Goal: Transaction & Acquisition: Obtain resource

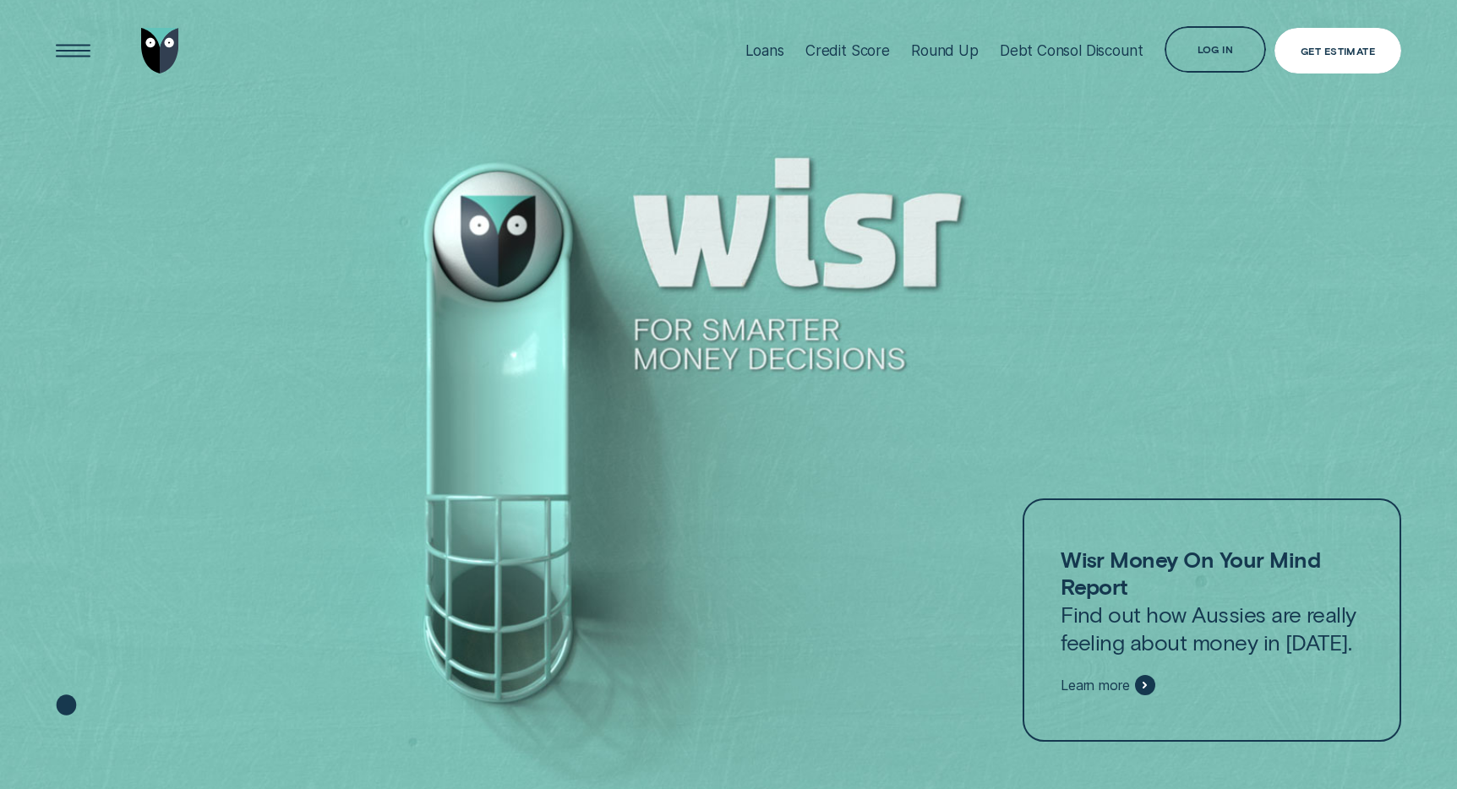
click at [1320, 61] on div "Get Estimate" at bounding box center [1337, 51] width 126 height 46
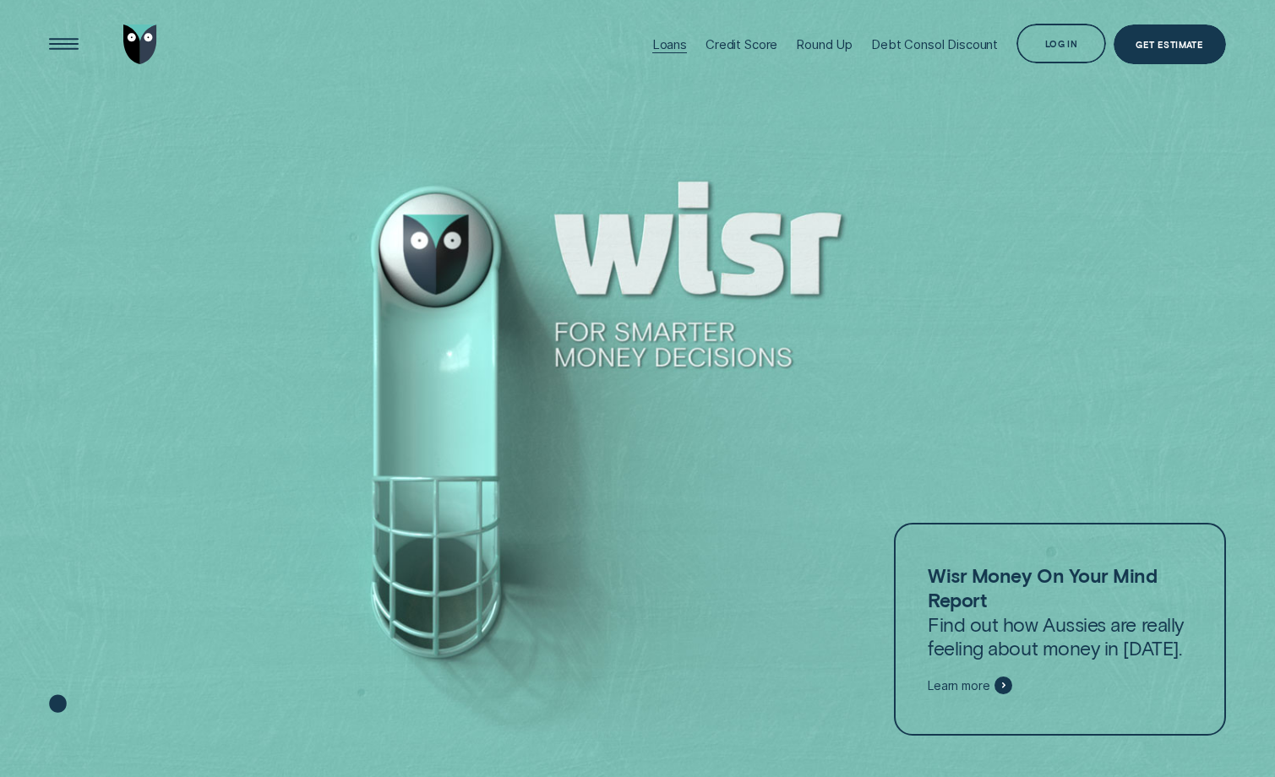
click at [678, 52] on div at bounding box center [669, 52] width 35 height 1
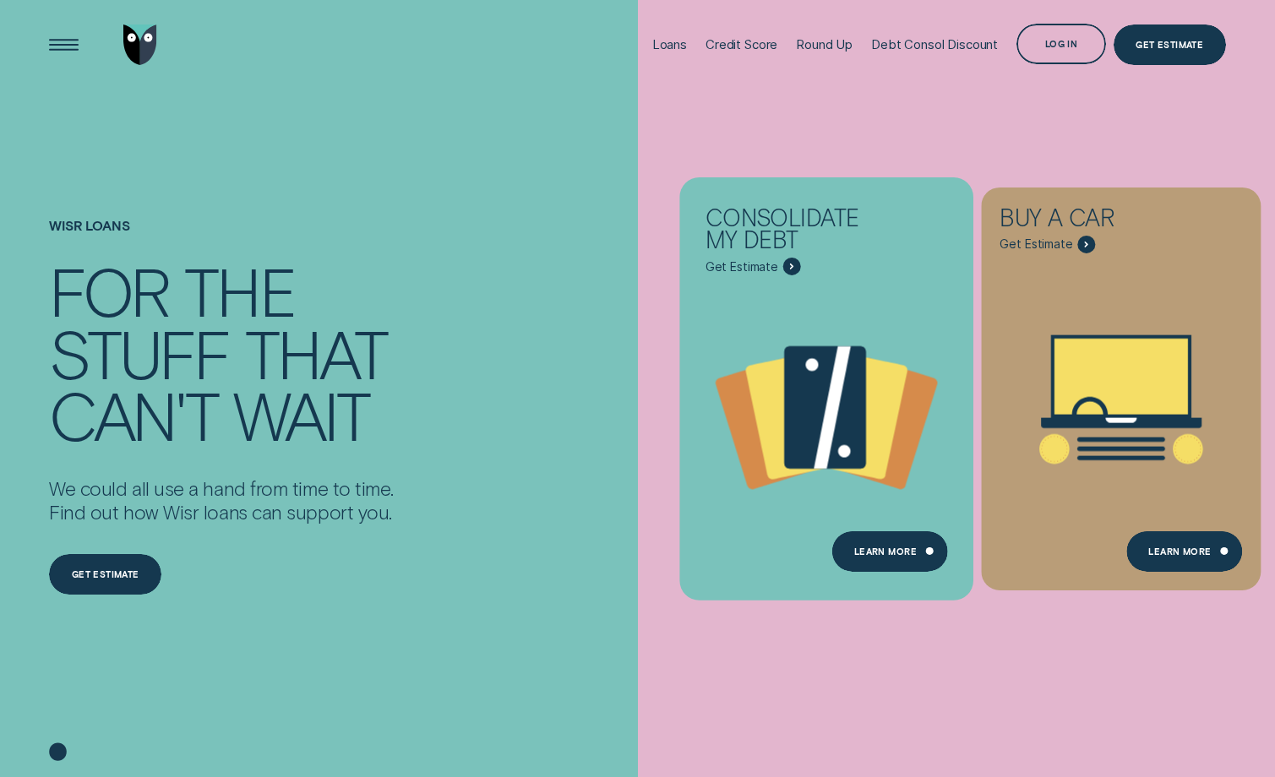
click at [764, 272] on span "Get Estimate" at bounding box center [741, 266] width 73 height 15
